Goal: Task Accomplishment & Management: Manage account settings

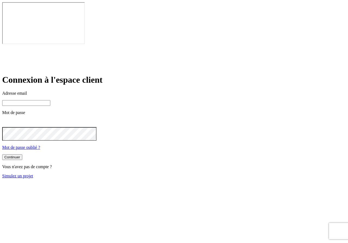
click at [139, 91] on div "Adresse email" at bounding box center [174, 98] width 344 height 15
click at [50, 100] on input at bounding box center [26, 103] width 48 height 6
type input "[PERSON_NAME][DOMAIN_NAME][EMAIL_ADDRESS][DOMAIN_NAME]"
click at [22, 155] on button "Continuer" at bounding box center [12, 158] width 20 height 6
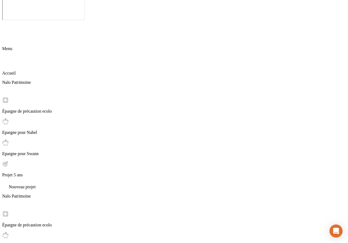
scroll to position [35, 0]
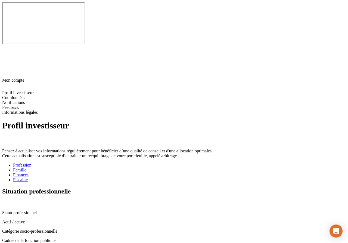
click at [262, 188] on div "Situation professionnelle" at bounding box center [174, 197] width 344 height 18
click at [7, 201] on icon at bounding box center [4, 203] width 4 height 4
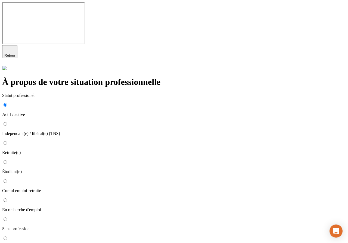
click at [121, 131] on p "Indépendant(e) / libéral(e) (TNS)" at bounding box center [174, 133] width 344 height 5
click at [7, 122] on input "Indépendant(e) / libéral(e) (TNS)" at bounding box center [6, 124] width 4 height 4
radio input "true"
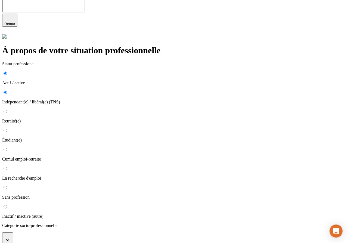
scroll to position [56, 0]
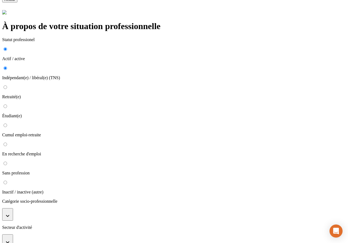
click at [15, 2] on span "Retour" at bounding box center [9, 0] width 11 height 4
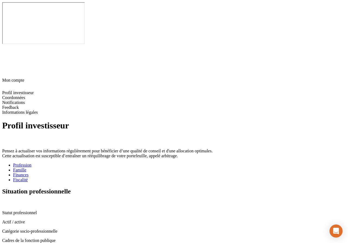
click at [186, 177] on div "Fiscalité" at bounding box center [179, 179] width 333 height 5
click at [7, 201] on icon at bounding box center [4, 203] width 4 height 4
